Goal: Task Accomplishment & Management: Manage account settings

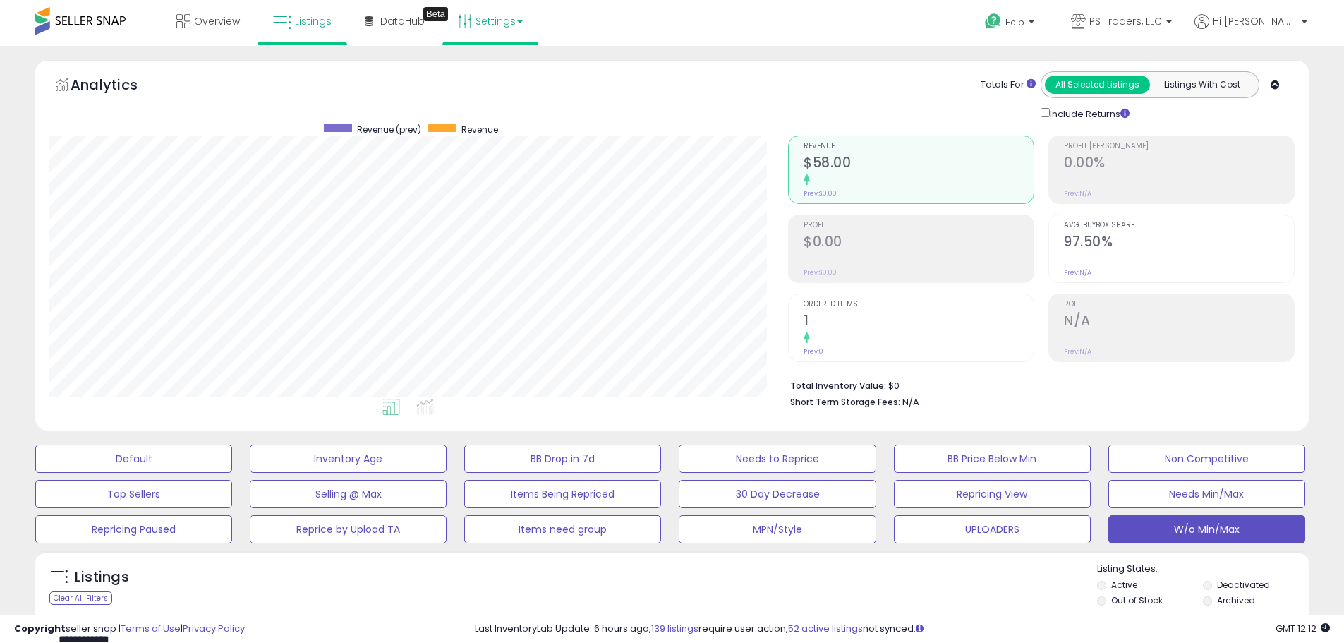
click at [481, 28] on link "Settings" at bounding box center [490, 21] width 86 height 42
click at [481, 78] on link "Store settings" at bounding box center [493, 71] width 64 height 13
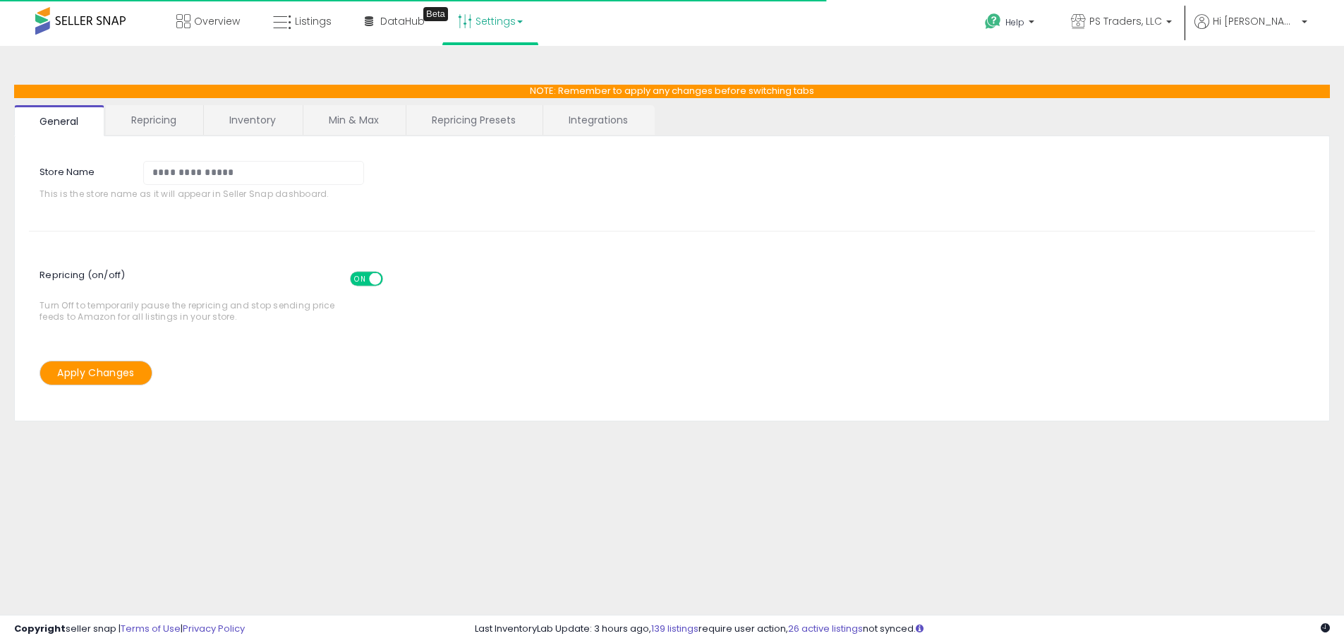
click at [489, 123] on link "Repricing Presets" at bounding box center [473, 120] width 135 height 30
select select "*********"
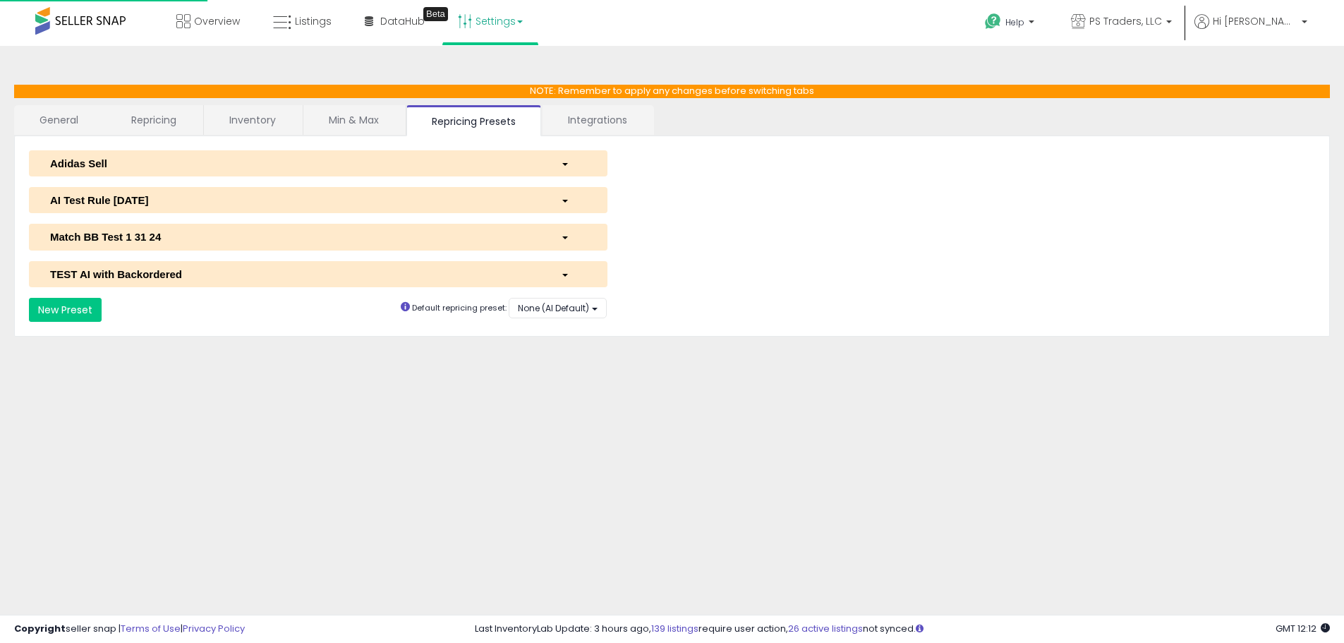
select select "**********"
select select "******"
click at [234, 203] on div "AI Test Rule 2 12 2024" at bounding box center [295, 200] width 511 height 15
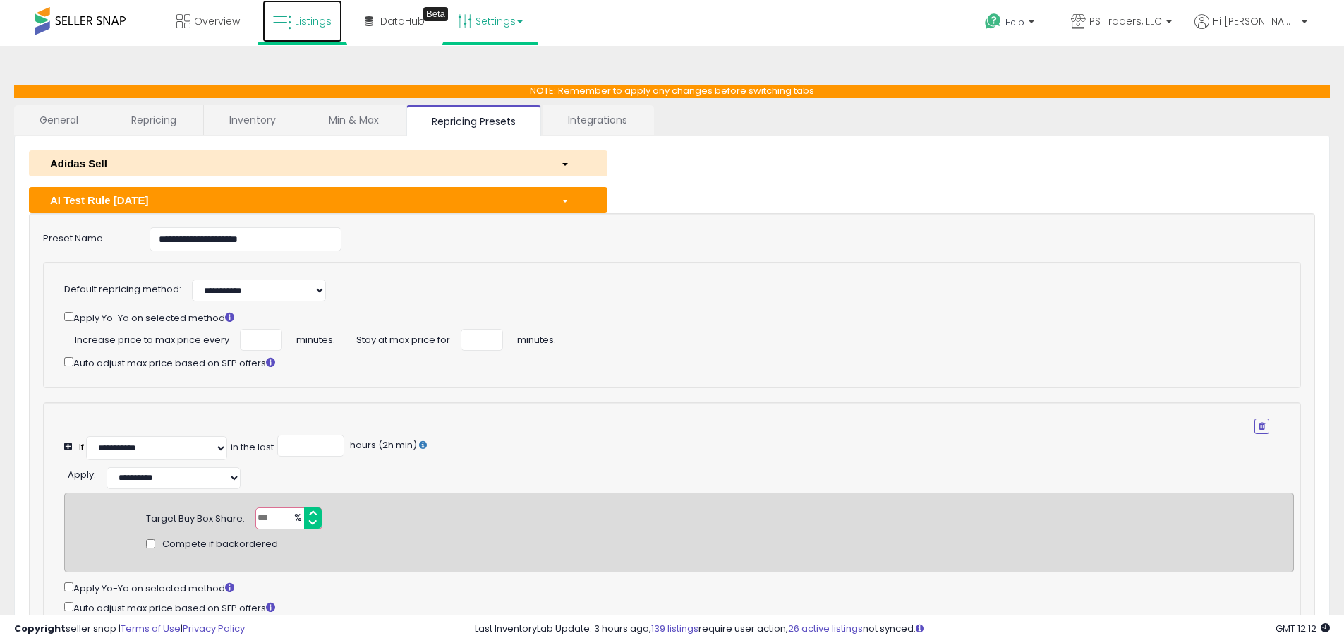
click at [294, 17] on link "Listings" at bounding box center [303, 21] width 80 height 42
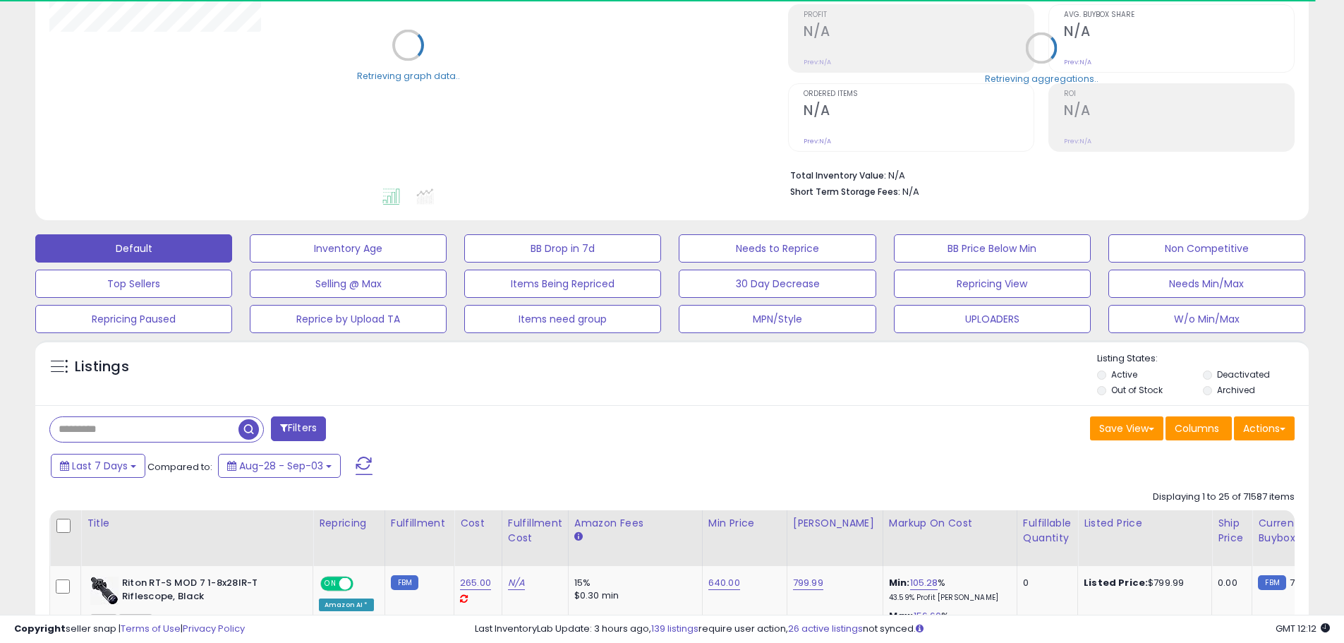
scroll to position [212, 0]
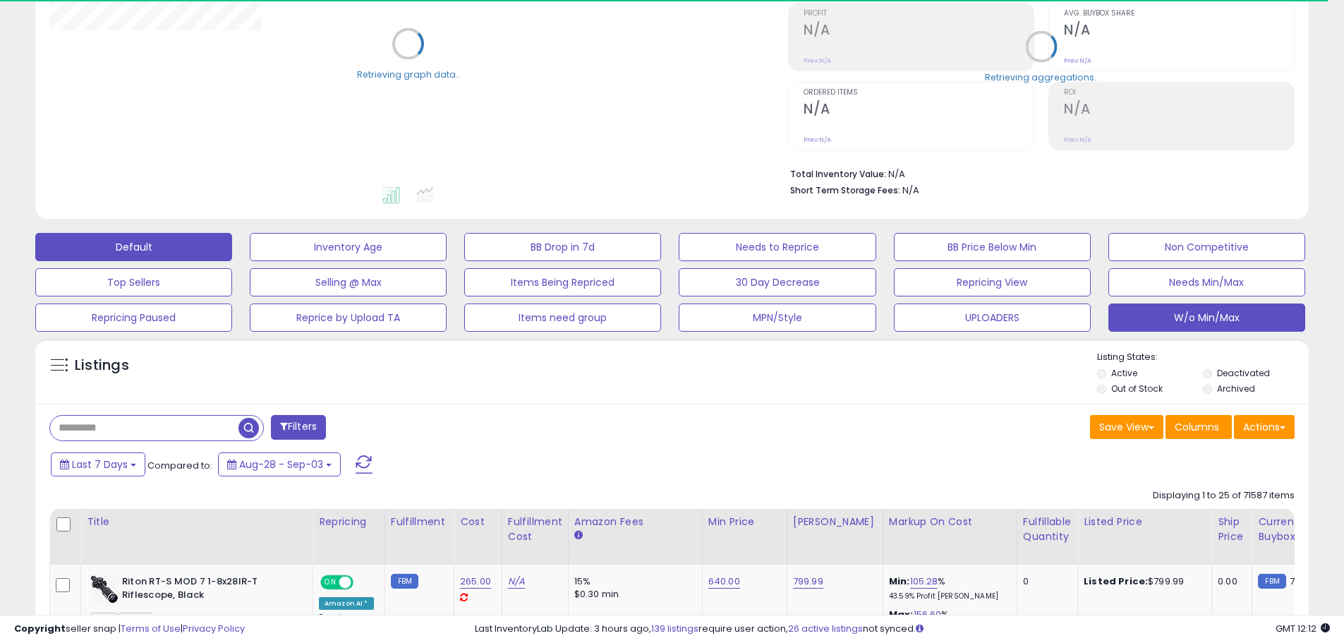
click at [1225, 313] on button "W/o Min/Max" at bounding box center [1207, 317] width 197 height 28
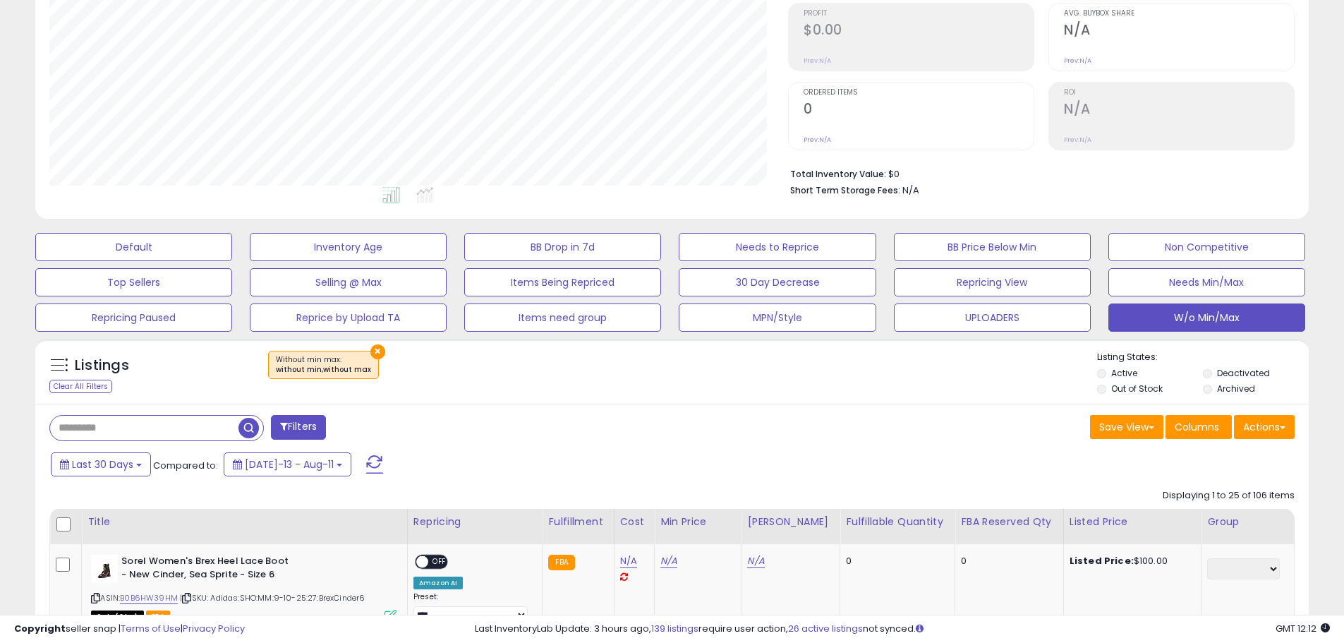
scroll to position [289, 739]
click at [1267, 430] on button "Actions" at bounding box center [1264, 427] width 61 height 24
click at [1236, 493] on link "Export Visible Columns" at bounding box center [1207, 492] width 155 height 22
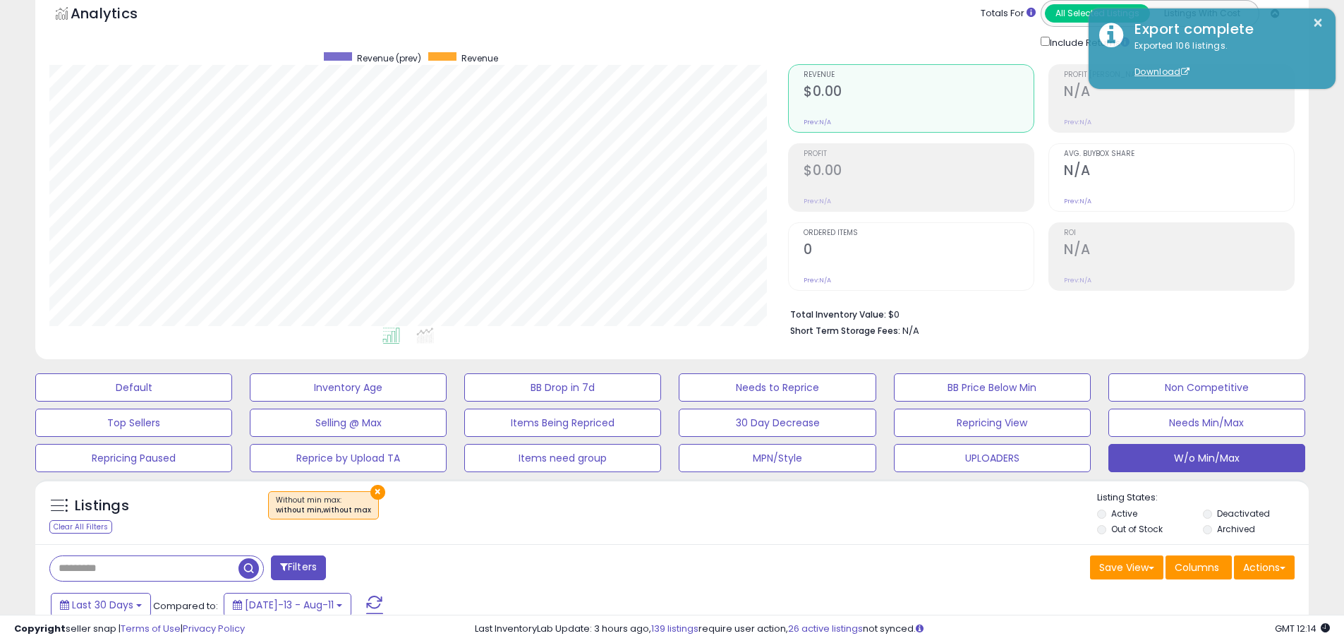
scroll to position [0, 0]
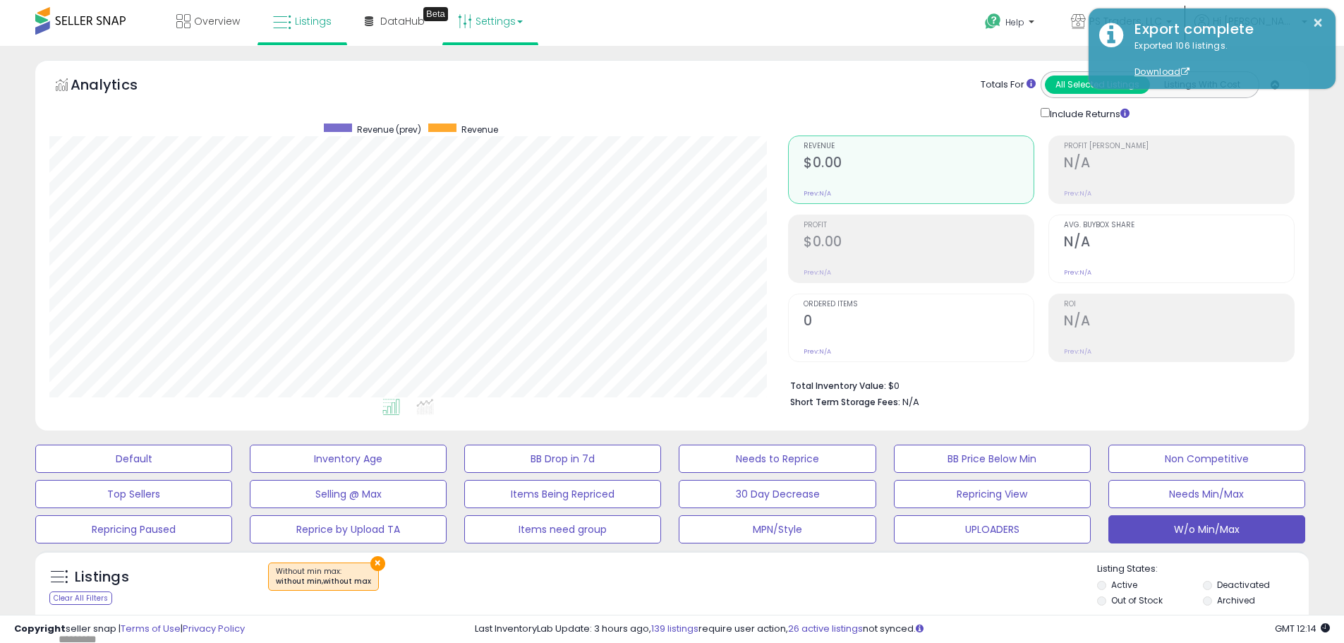
click at [499, 20] on link "Settings" at bounding box center [490, 21] width 86 height 42
click at [502, 73] on link "Store settings" at bounding box center [493, 71] width 64 height 13
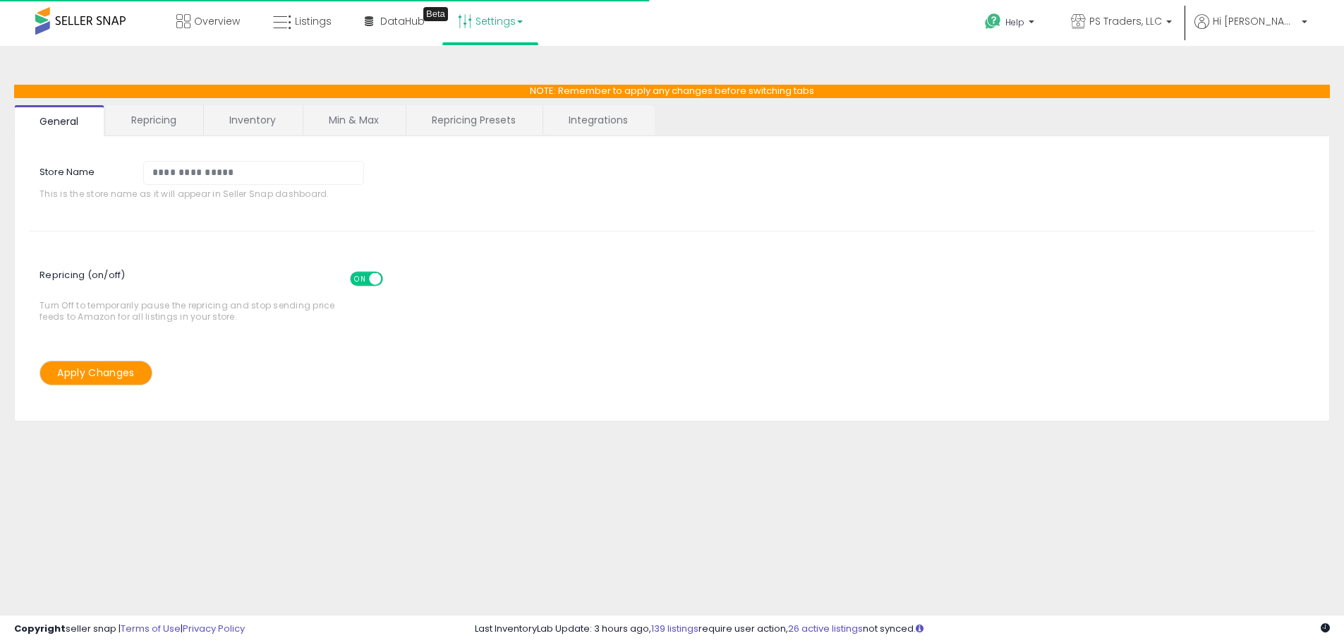
click at [436, 119] on link "Repricing Presets" at bounding box center [473, 120] width 135 height 30
select select "*********"
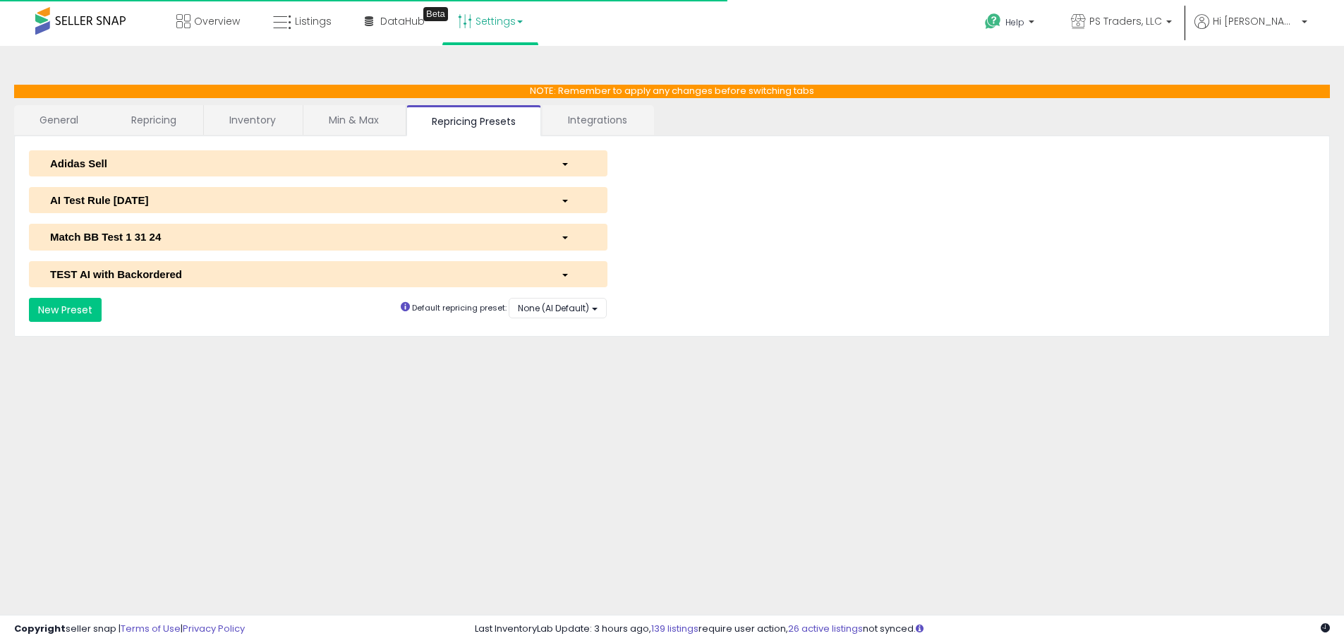
select select "**********"
select select "******"
click at [204, 196] on div "AI Test Rule [DATE]" at bounding box center [295, 200] width 511 height 15
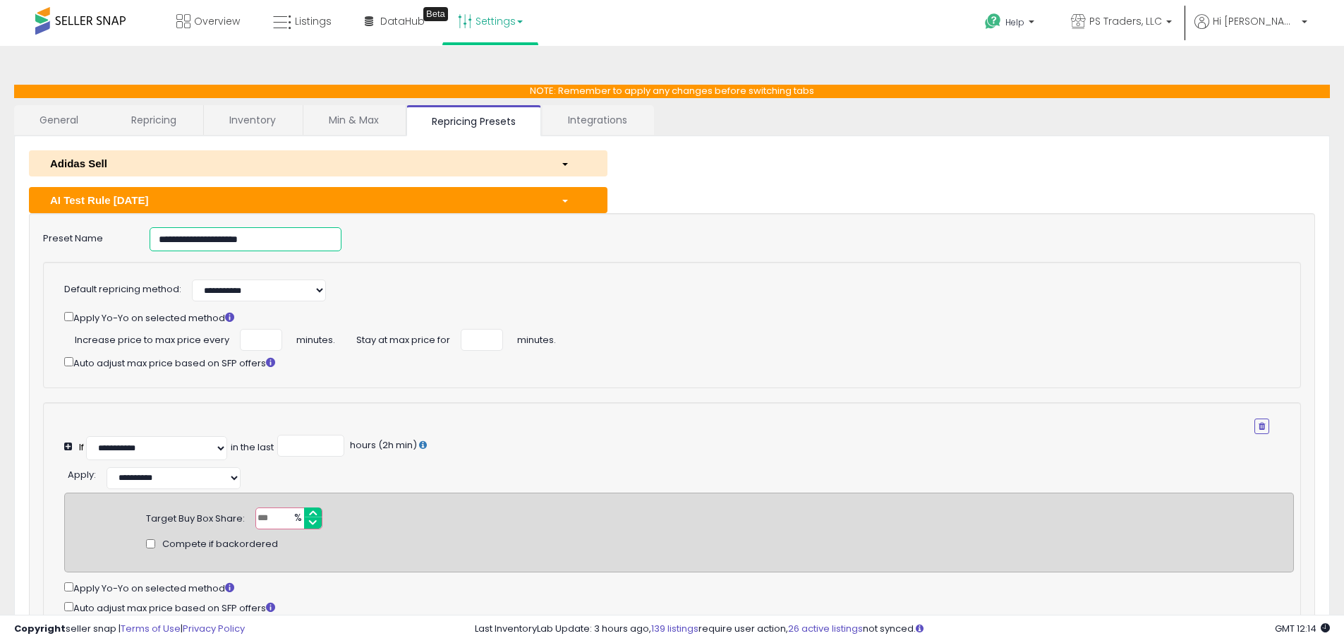
drag, startPoint x: 298, startPoint y: 236, endPoint x: 1, endPoint y: 229, distance: 297.9
click at [3, 229] on div "**********" at bounding box center [672, 478] width 1344 height 864
click at [318, 29] on link "Listings" at bounding box center [303, 21] width 80 height 42
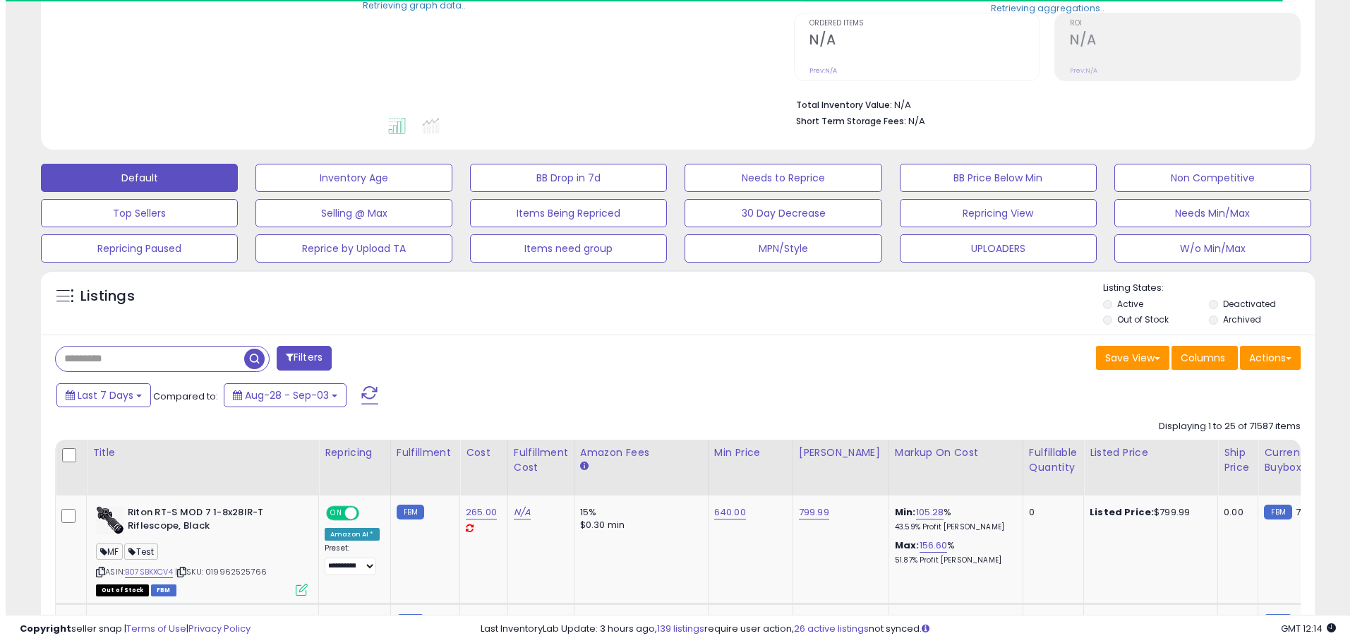
scroll to position [282, 0]
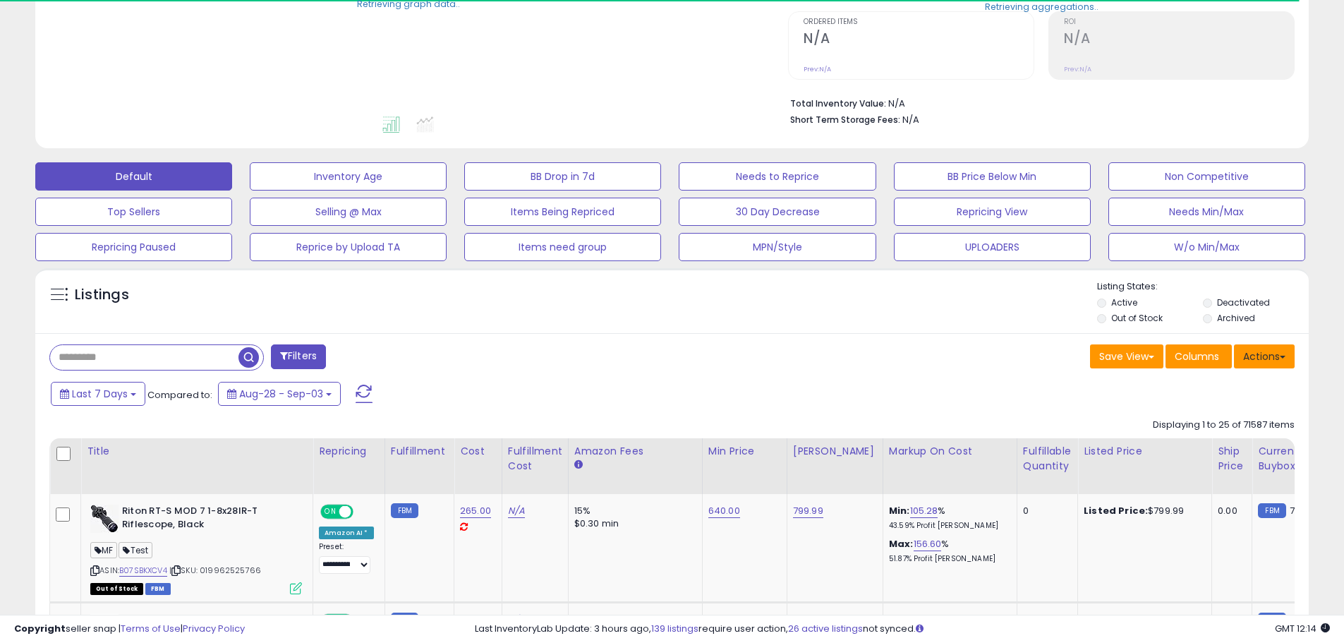
click at [1291, 358] on button "Actions" at bounding box center [1264, 356] width 61 height 24
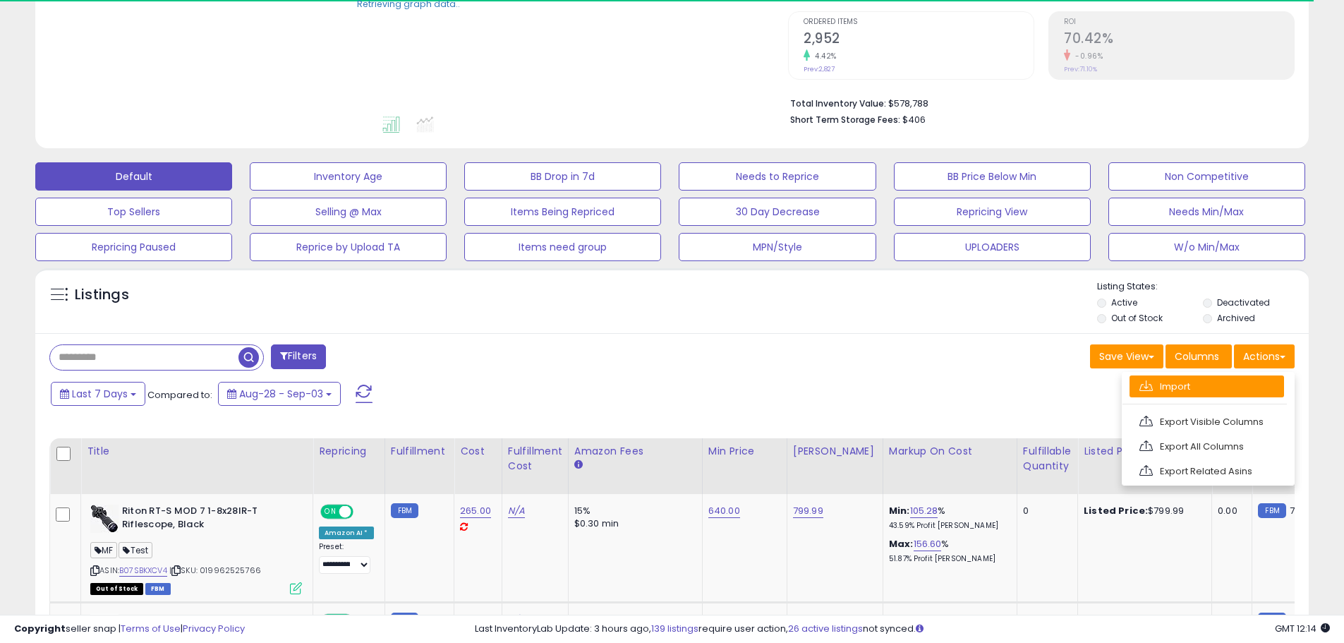
click at [1231, 382] on link "Import" at bounding box center [1207, 386] width 155 height 22
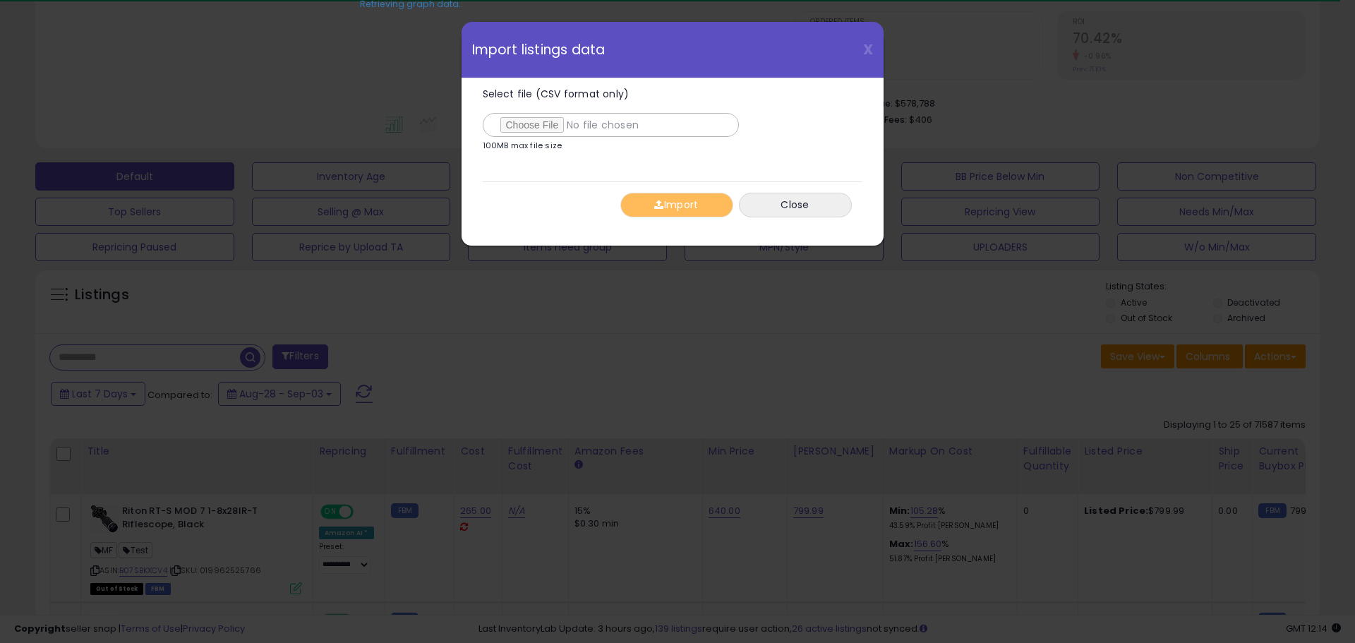
click at [545, 129] on input "Select file (CSV format only)" at bounding box center [611, 125] width 256 height 24
type input "**********"
click at [681, 191] on div "Import Close" at bounding box center [673, 204] width 380 height 47
click at [689, 210] on button "Import" at bounding box center [676, 205] width 113 height 25
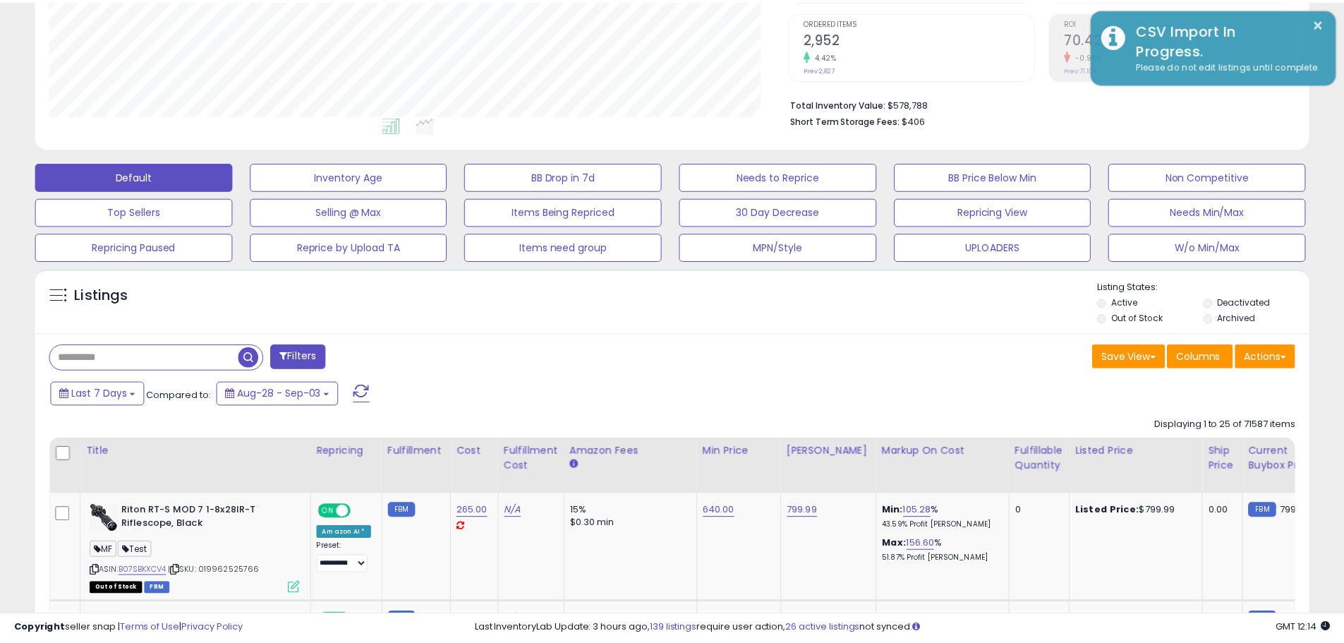
scroll to position [705381, 704932]
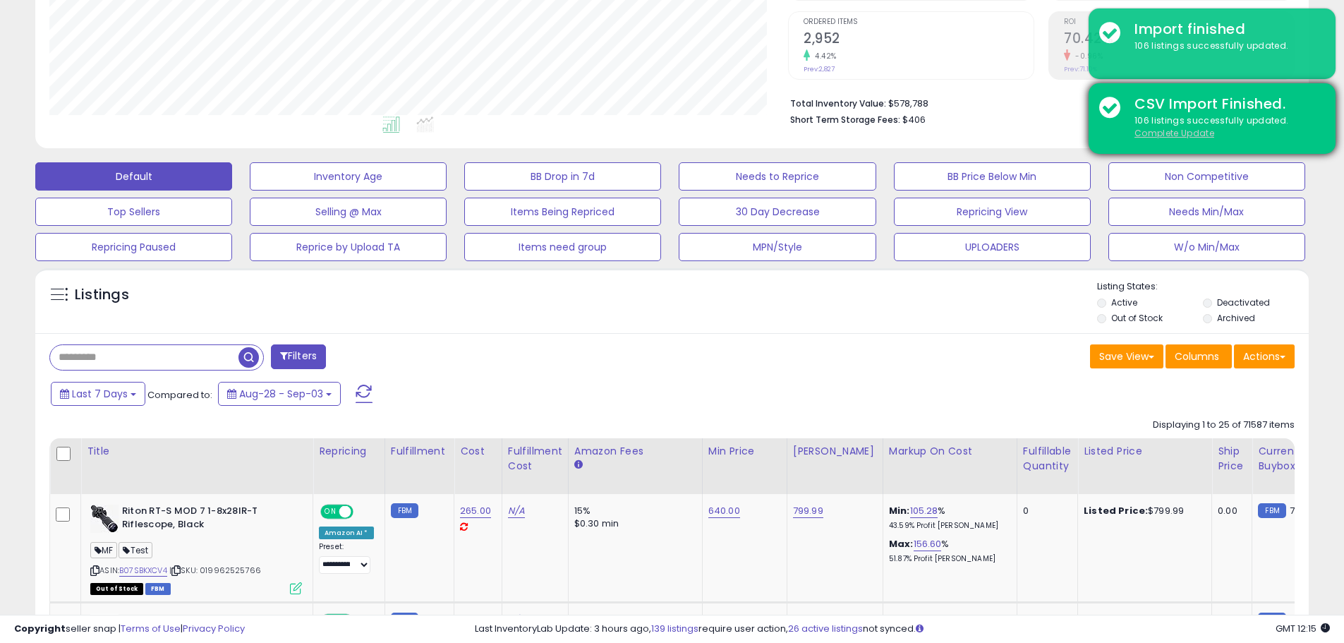
click at [1165, 135] on u "Complete Update" at bounding box center [1175, 133] width 80 height 12
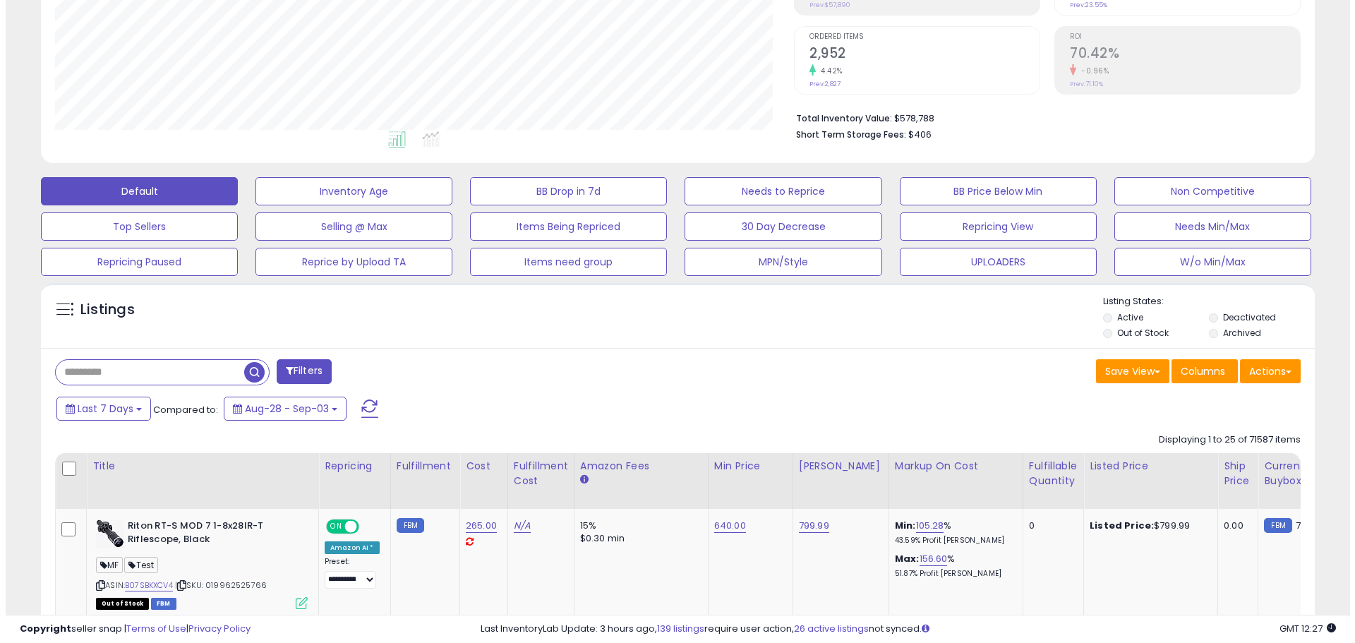
scroll to position [289, 739]
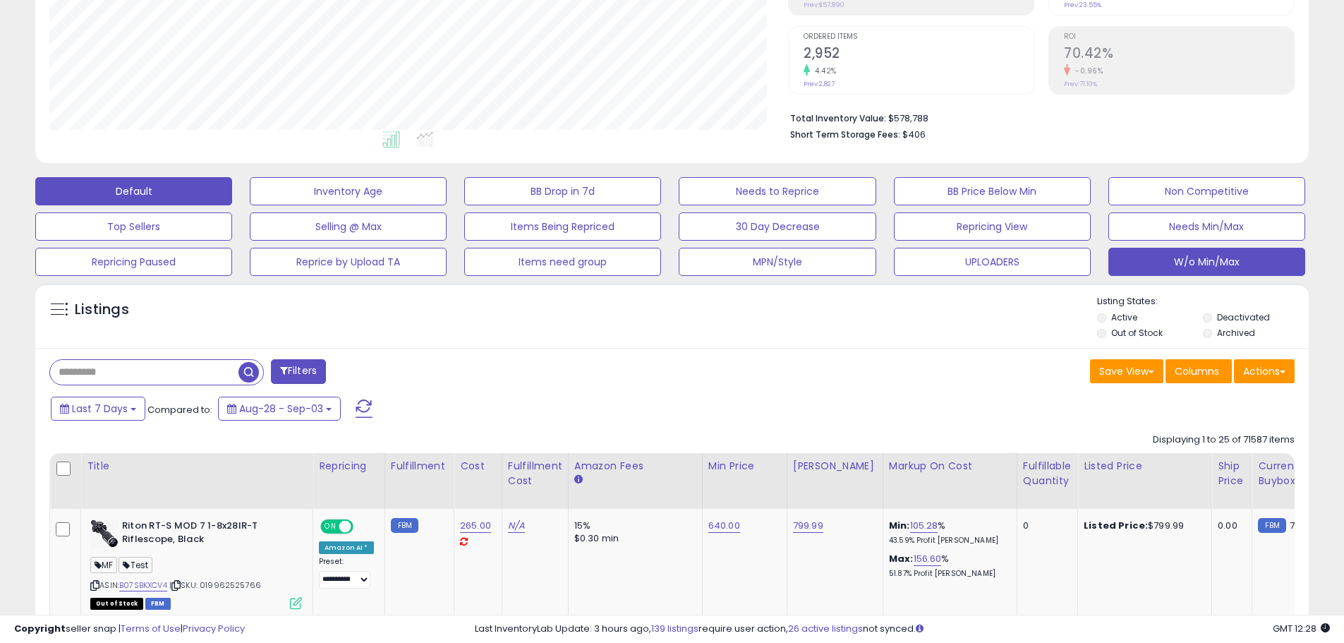
click at [1279, 255] on button "W/o Min/Max" at bounding box center [1207, 262] width 197 height 28
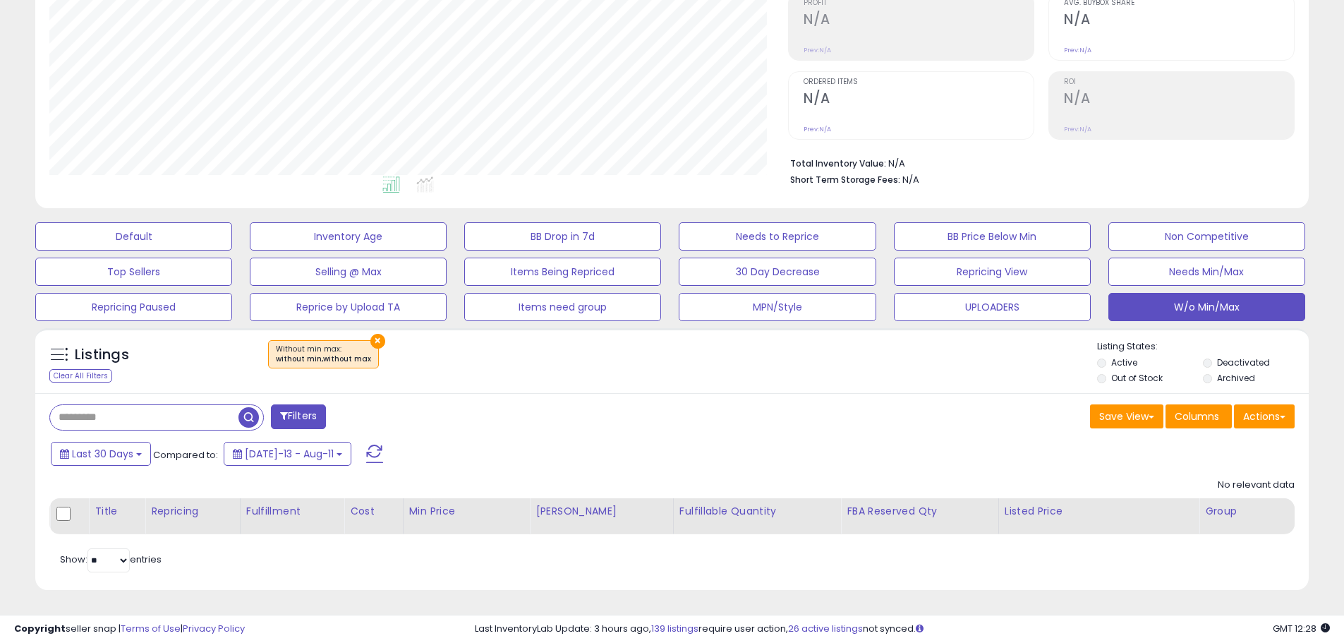
click at [764, 412] on div "Save View Save As New View Columns Actions Import" at bounding box center [990, 418] width 634 height 28
click at [681, 452] on div "Last 30 Days Compared to: Jul-13 - Aug-11" at bounding box center [514, 456] width 934 height 32
click at [716, 440] on div "Last 30 Days Compared to: Jul-13 - Aug-11" at bounding box center [514, 456] width 934 height 32
click at [732, 441] on div "Last 30 Days Compared to: Jul-13 - Aug-11" at bounding box center [514, 456] width 934 height 32
click at [375, 335] on button "×" at bounding box center [377, 341] width 15 height 15
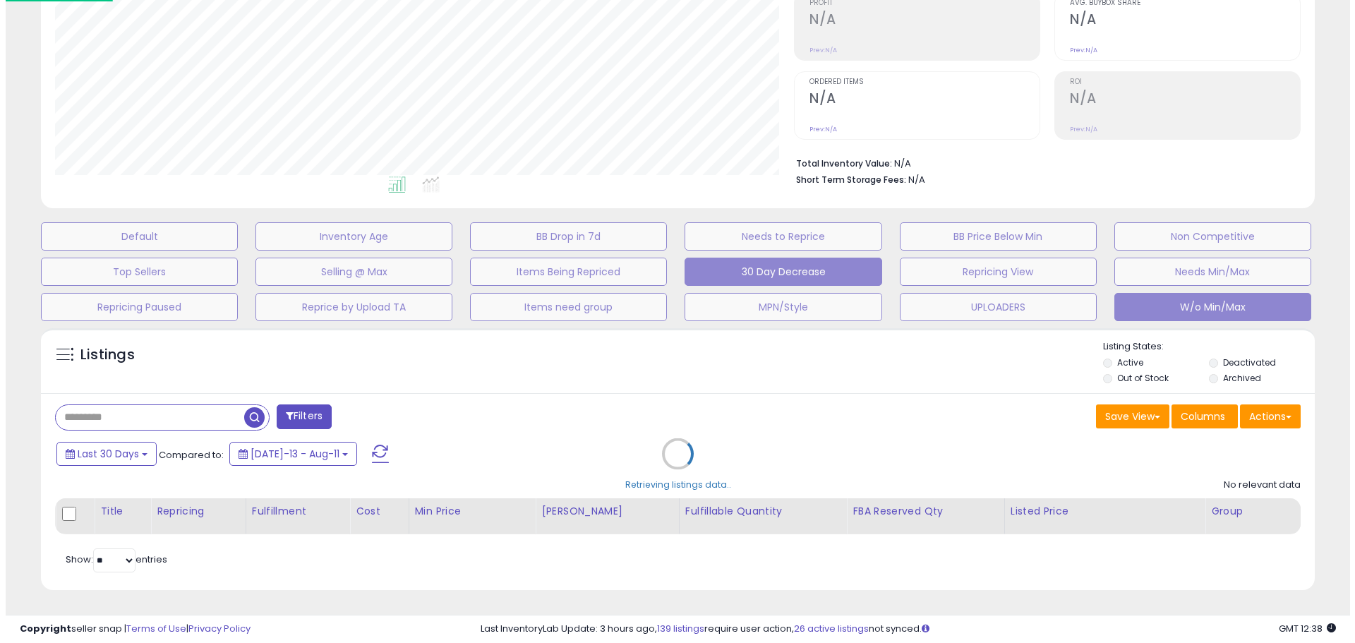
scroll to position [289, 745]
